Goal: Information Seeking & Learning: Learn about a topic

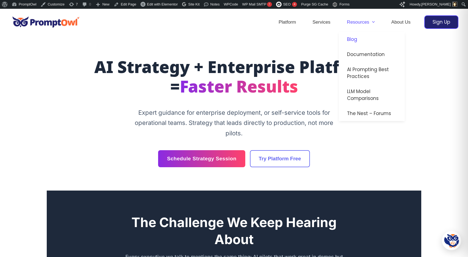
click at [353, 40] on link "Blog" at bounding box center [372, 39] width 66 height 15
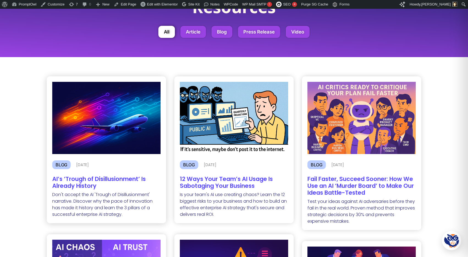
scroll to position [70, 0]
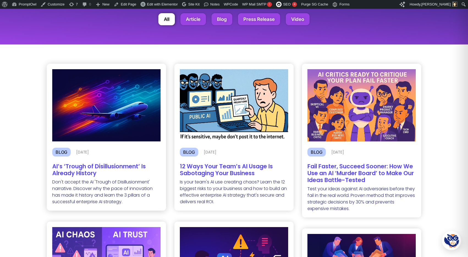
click at [89, 166] on h2 "AI’s ‘Trough of Disillusionment’ Is Already History" at bounding box center [106, 170] width 108 height 14
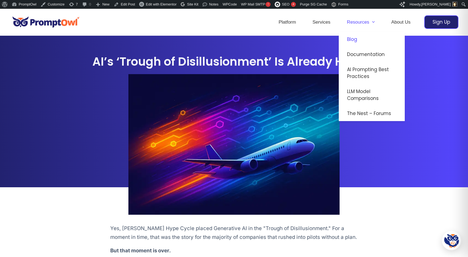
click at [352, 39] on link "Blog" at bounding box center [372, 39] width 66 height 15
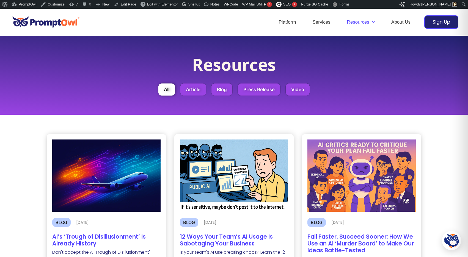
click at [213, 240] on h2 "12 Ways Your Team’s AI Usage Is Sabotaging Your Business" at bounding box center [234, 240] width 108 height 14
